Goal: Find contact information: Find contact information

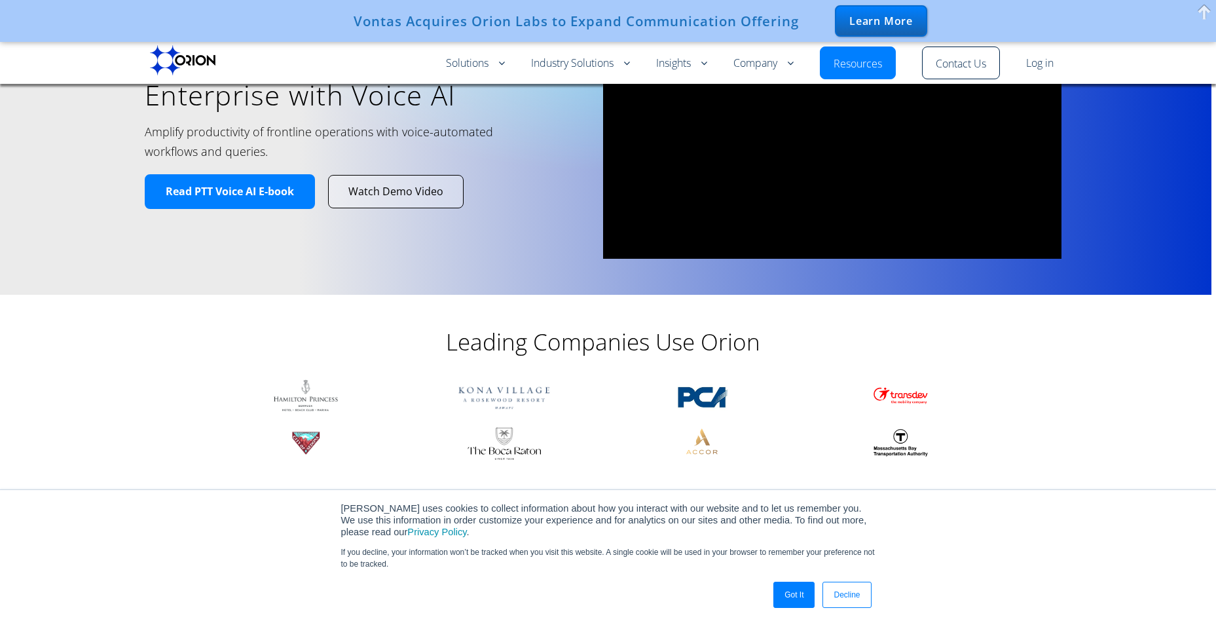
scroll to position [327, 0]
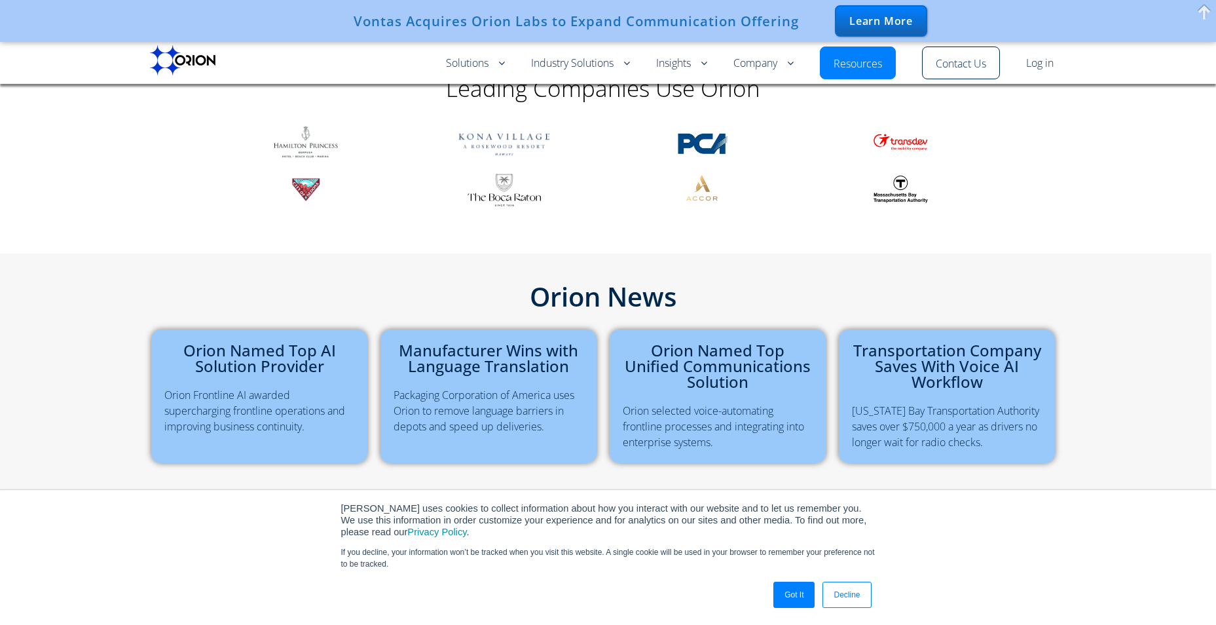
drag, startPoint x: 765, startPoint y: 373, endPoint x: 421, endPoint y: 222, distance: 375.5
click at [421, 222] on div at bounding box center [603, 179] width 786 height 115
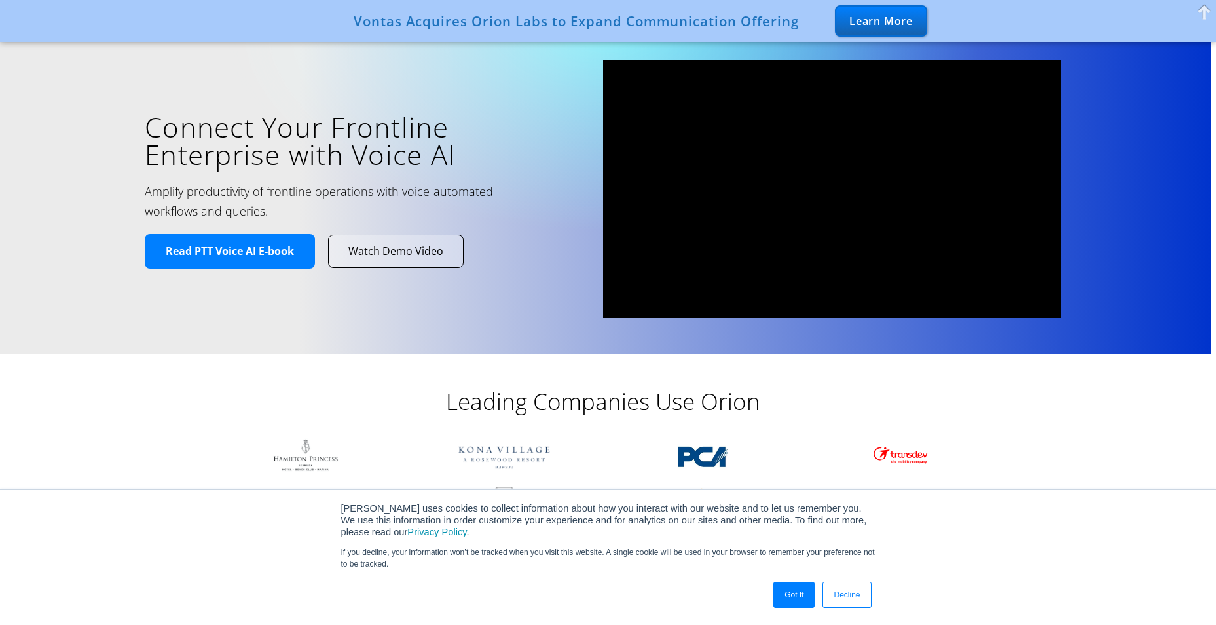
scroll to position [0, 0]
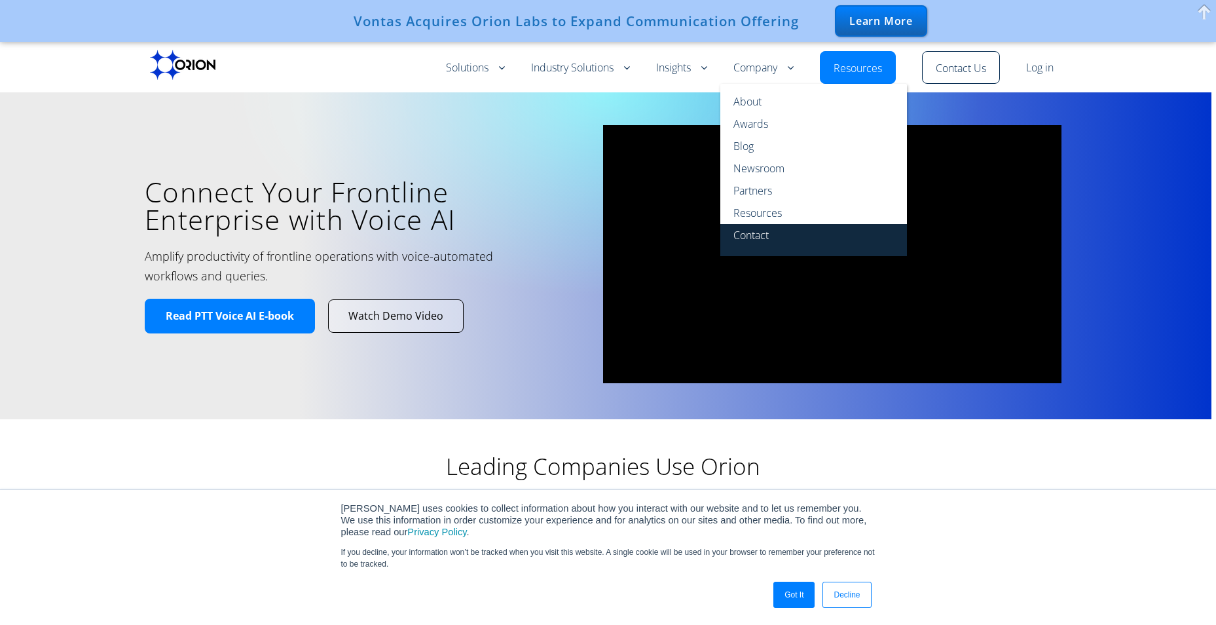
click at [756, 236] on link "Contact" at bounding box center [813, 240] width 187 height 32
